Goal: Transaction & Acquisition: Purchase product/service

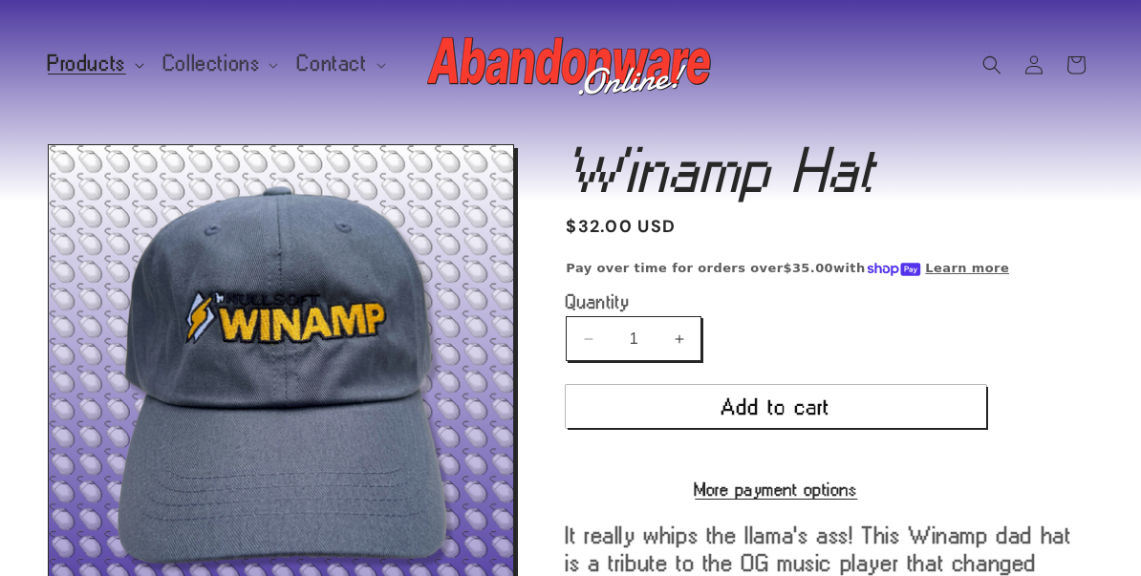
click at [78, 73] on span "Products" at bounding box center [87, 63] width 78 height 17
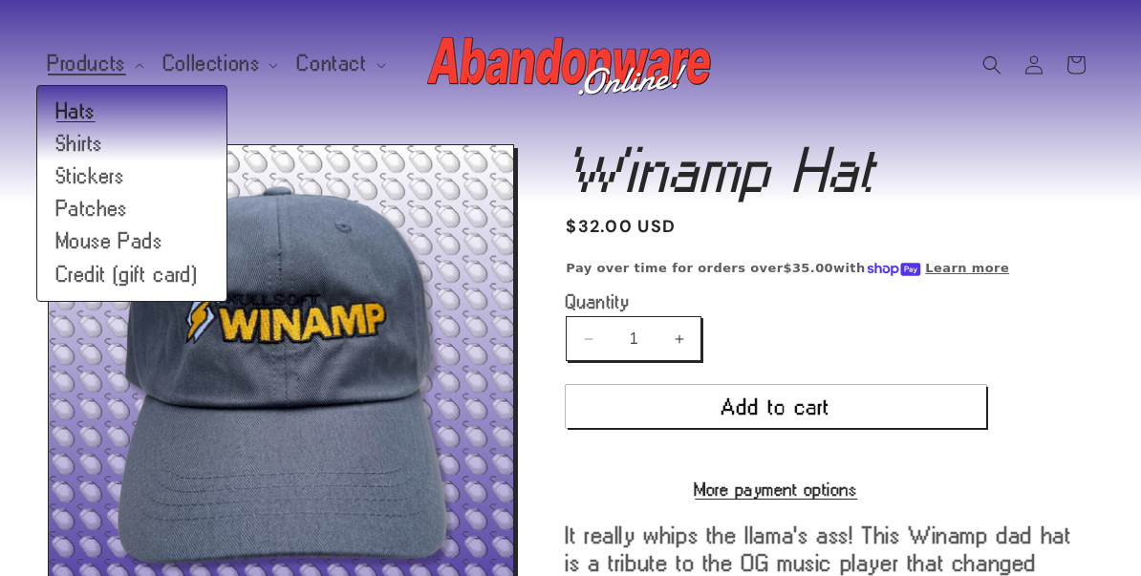
click at [82, 115] on link "Hats" at bounding box center [131, 112] width 189 height 32
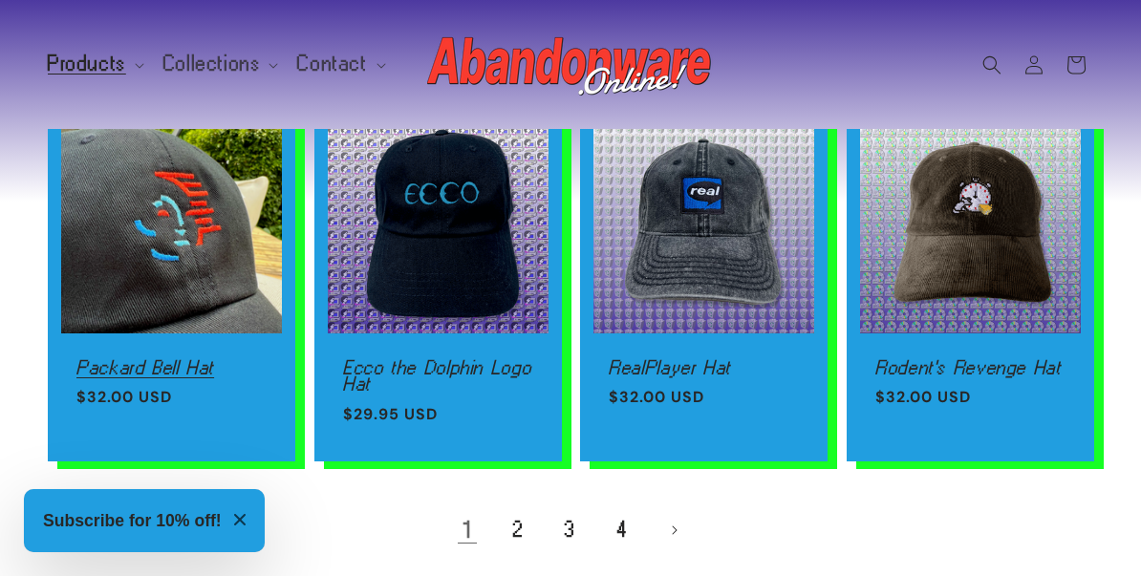
scroll to position [1429, 0]
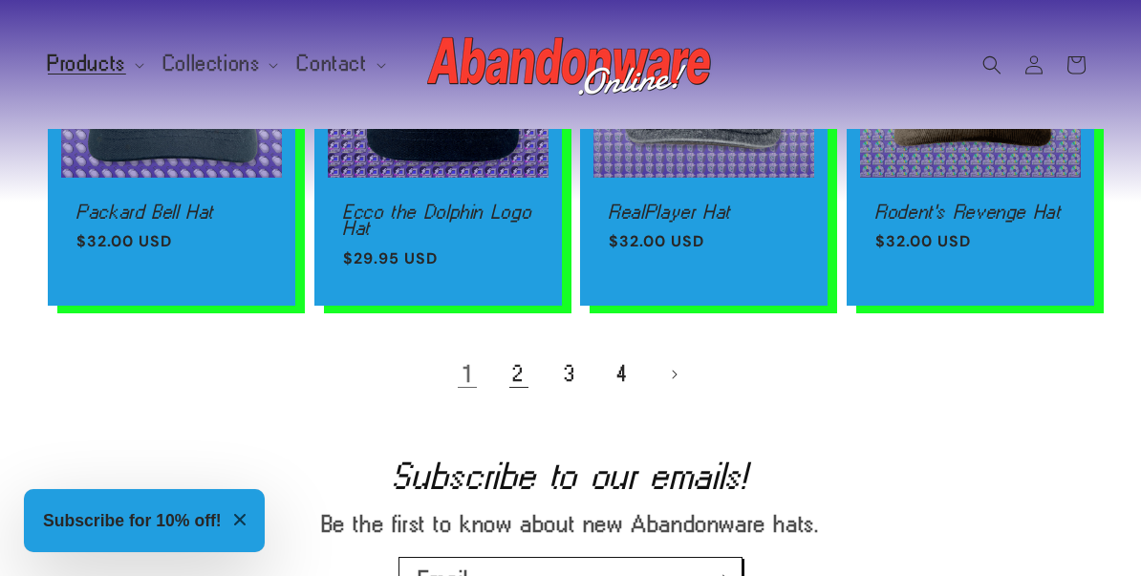
click at [520, 364] on link "2" at bounding box center [519, 374] width 42 height 42
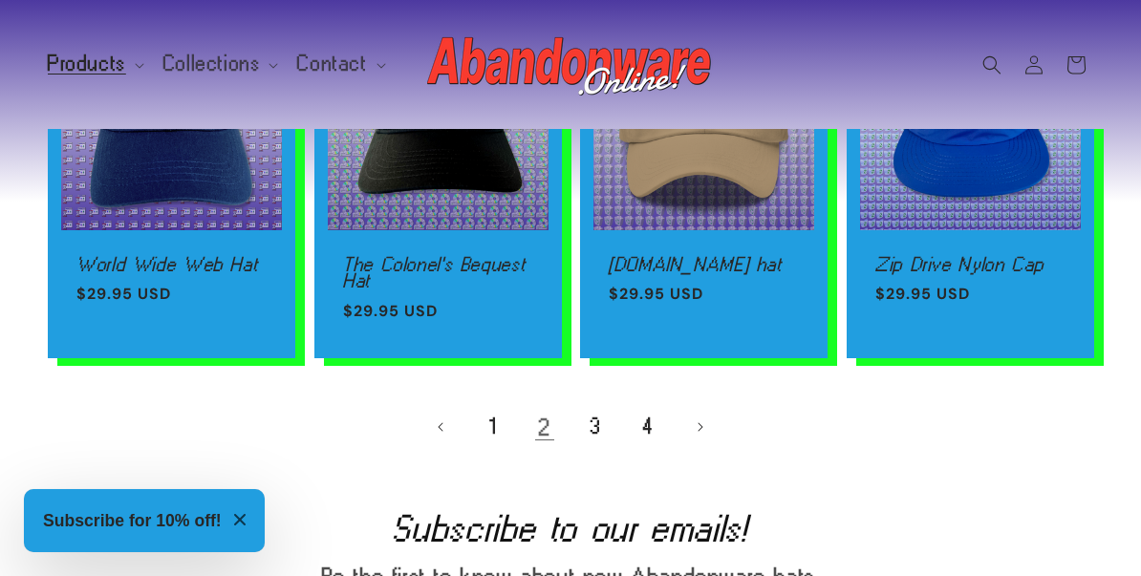
scroll to position [1391, 0]
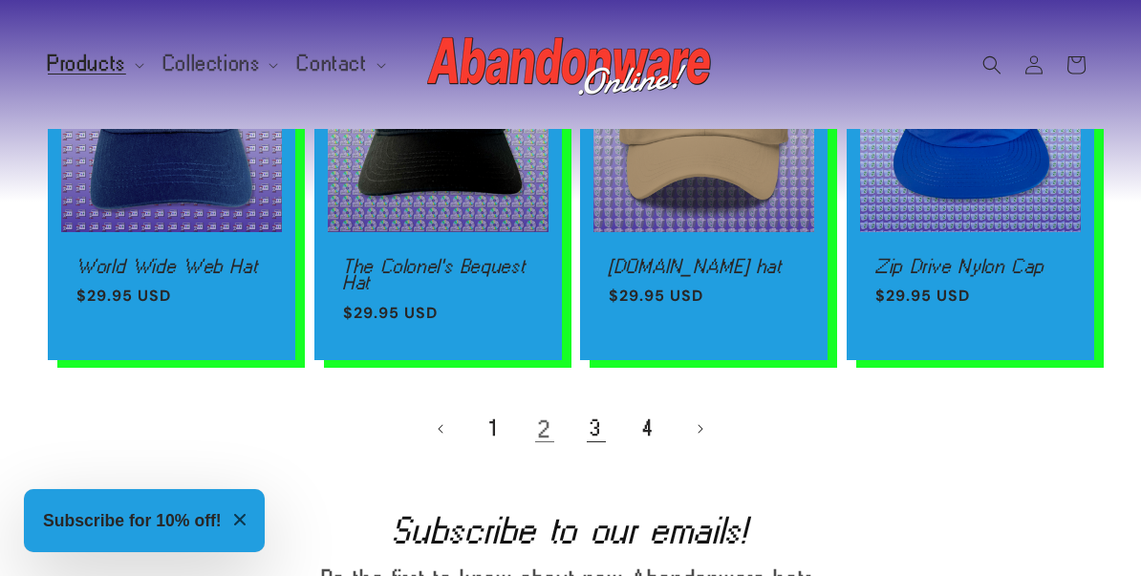
click at [594, 425] on link "3" at bounding box center [596, 429] width 42 height 42
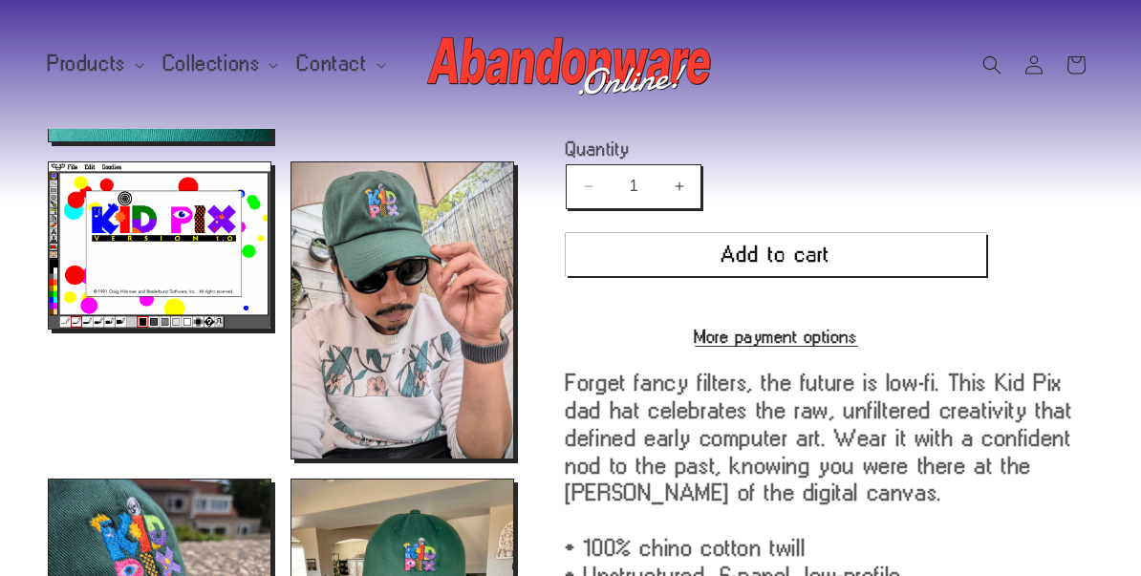
scroll to position [731, 0]
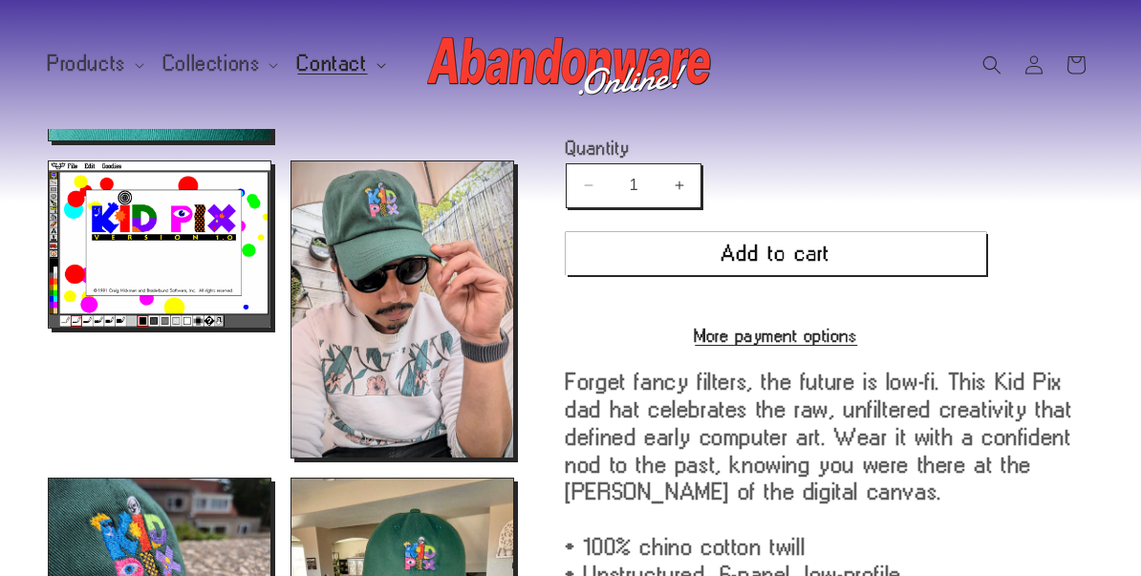
click at [302, 64] on span "Contact" at bounding box center [332, 63] width 70 height 17
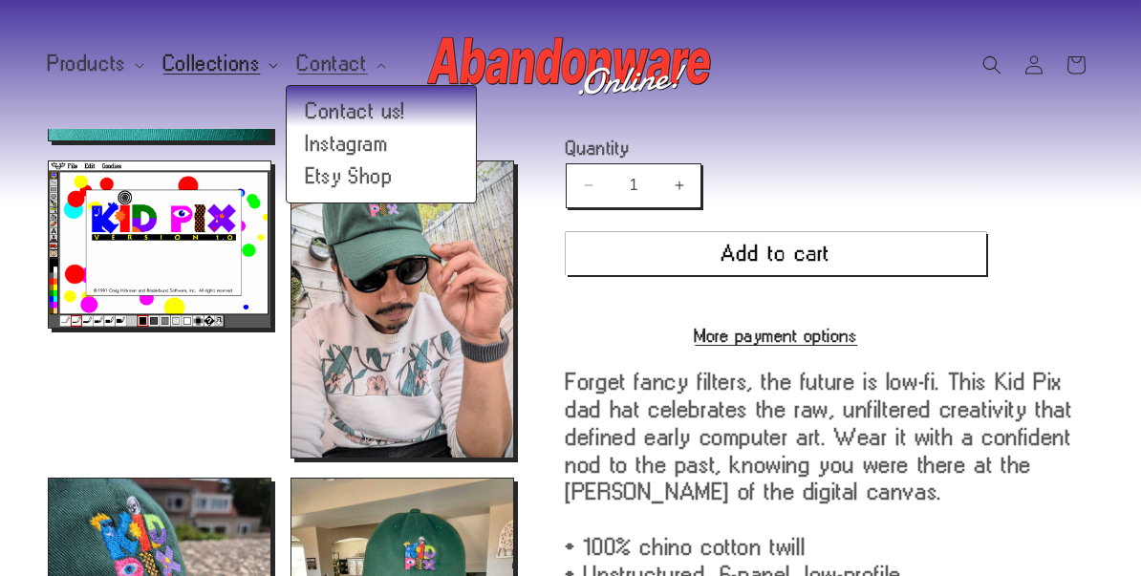
click at [234, 66] on span "Collections" at bounding box center [211, 63] width 97 height 17
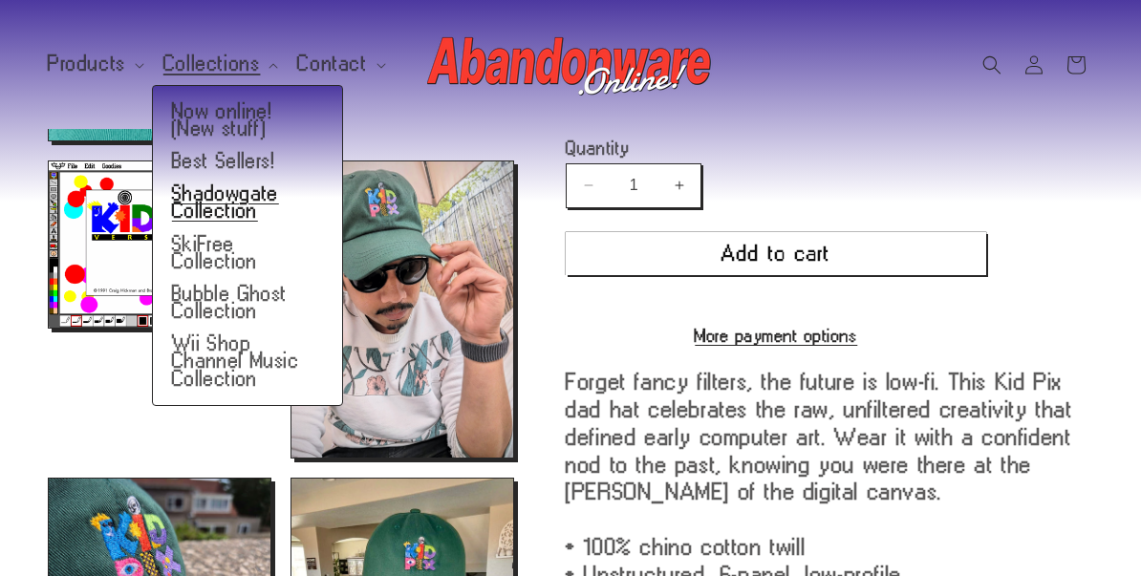
click at [254, 192] on link "Shadowgate Collection" at bounding box center [247, 203] width 189 height 50
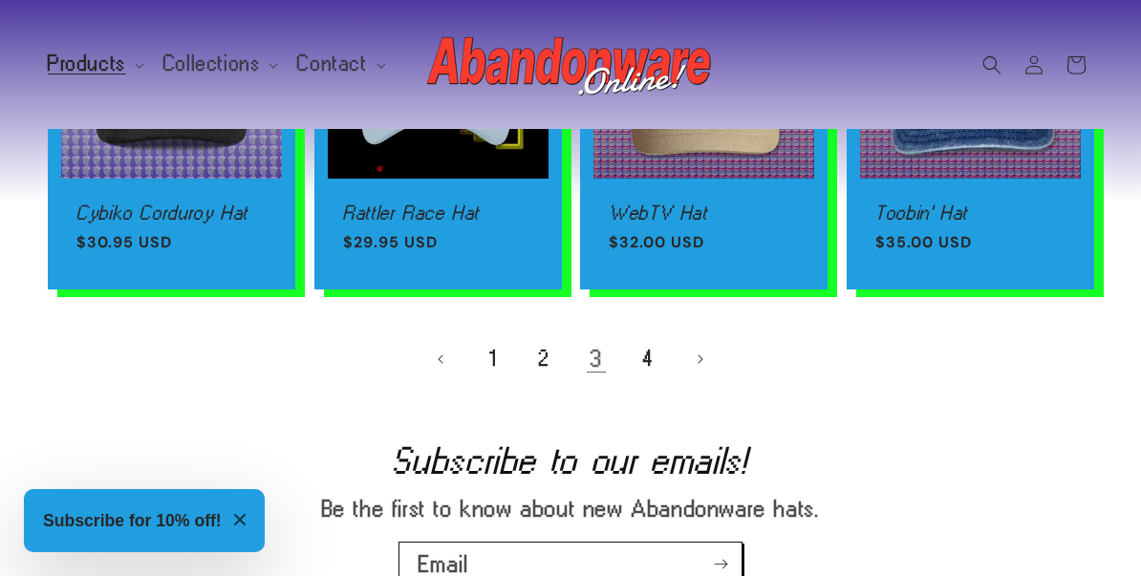
scroll to position [1464, 0]
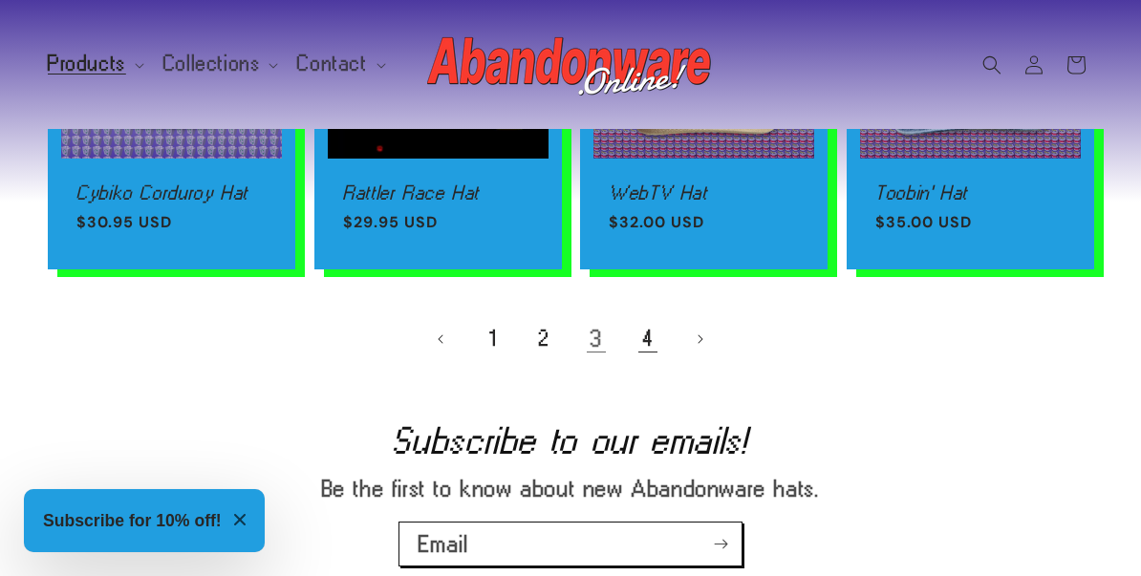
click at [637, 325] on link "4" at bounding box center [648, 339] width 42 height 42
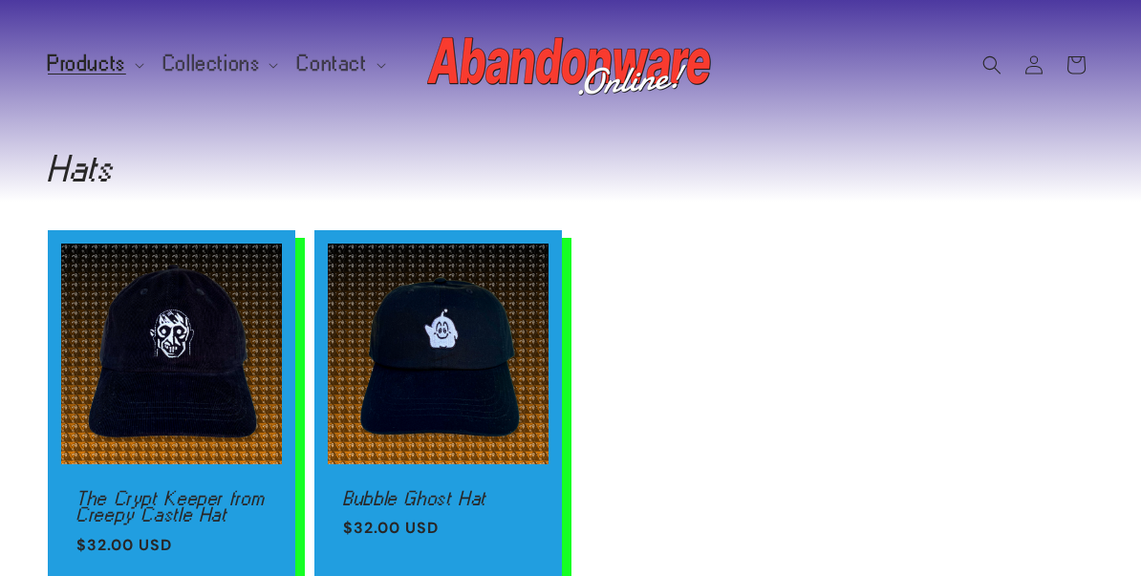
click at [822, 298] on ul "The Crypt Keeper from Creepy Castle Hat The Crypt Keeper from Creepy Castle Hat…" at bounding box center [570, 411] width 1045 height 362
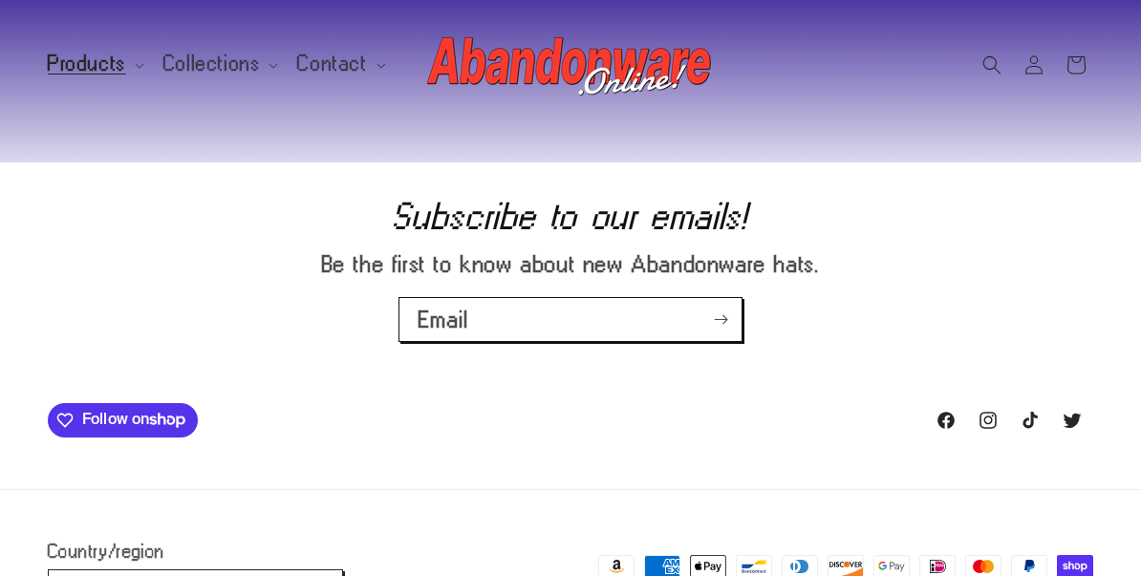
scroll to position [547, 0]
click at [820, 277] on p "Be the first to know about new Abandonware hats." at bounding box center [570, 263] width 669 height 28
